Goal: Find specific page/section: Find specific page/section

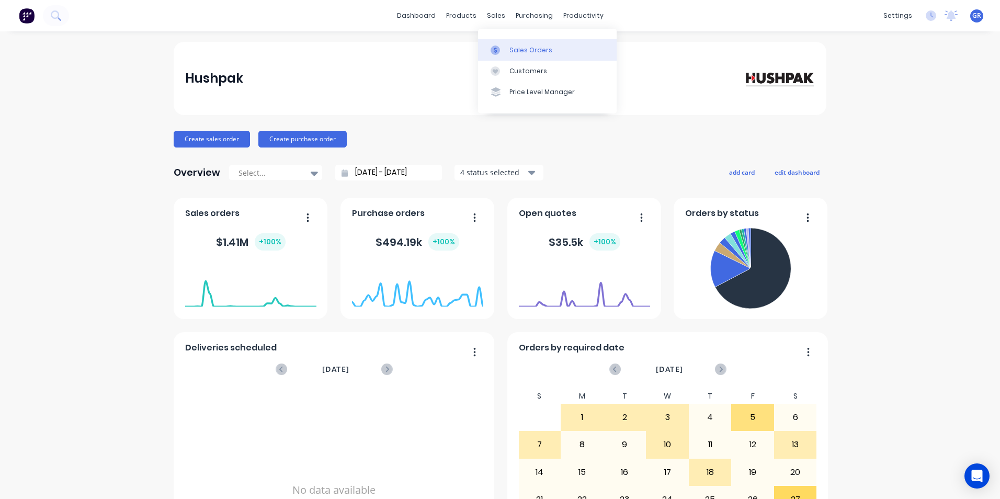
click at [528, 47] on div "Sales Orders" at bounding box center [530, 49] width 43 height 9
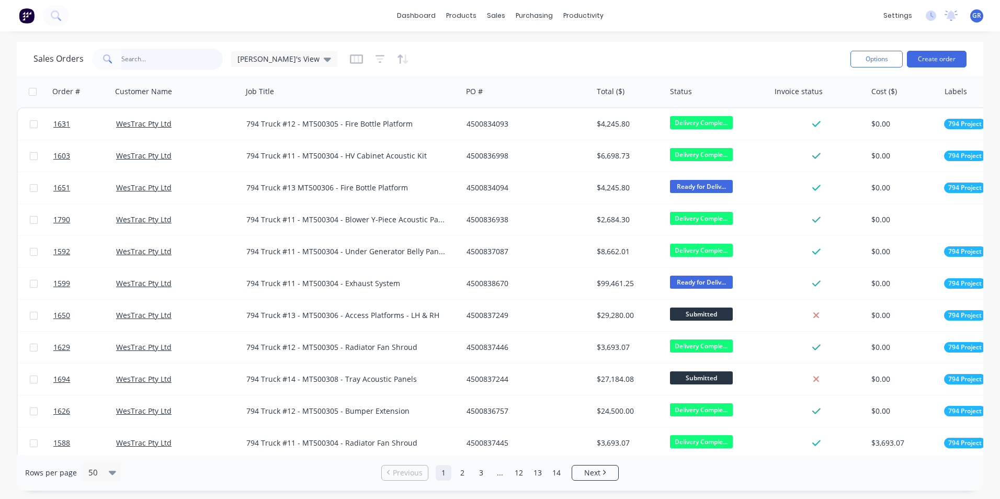
click at [134, 60] on input "text" at bounding box center [172, 59] width 102 height 21
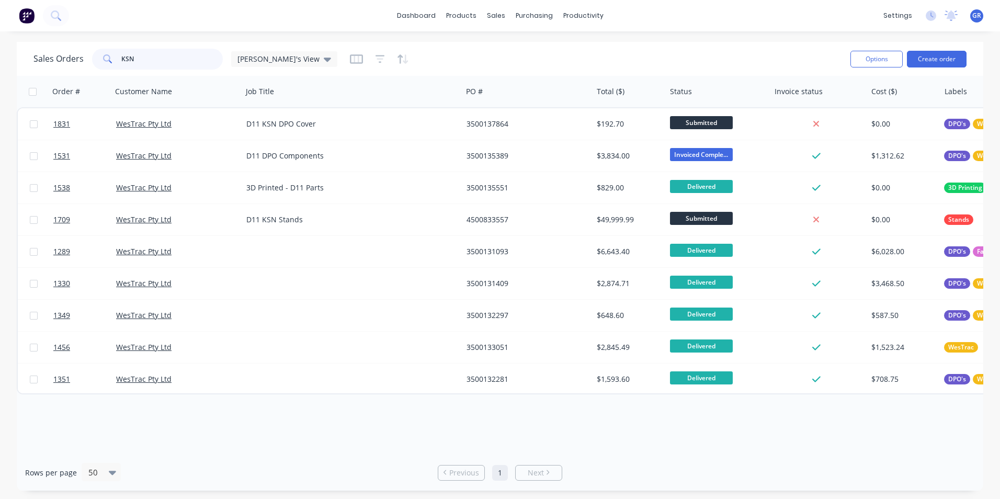
type input "KSN"
